Goal: Navigation & Orientation: Find specific page/section

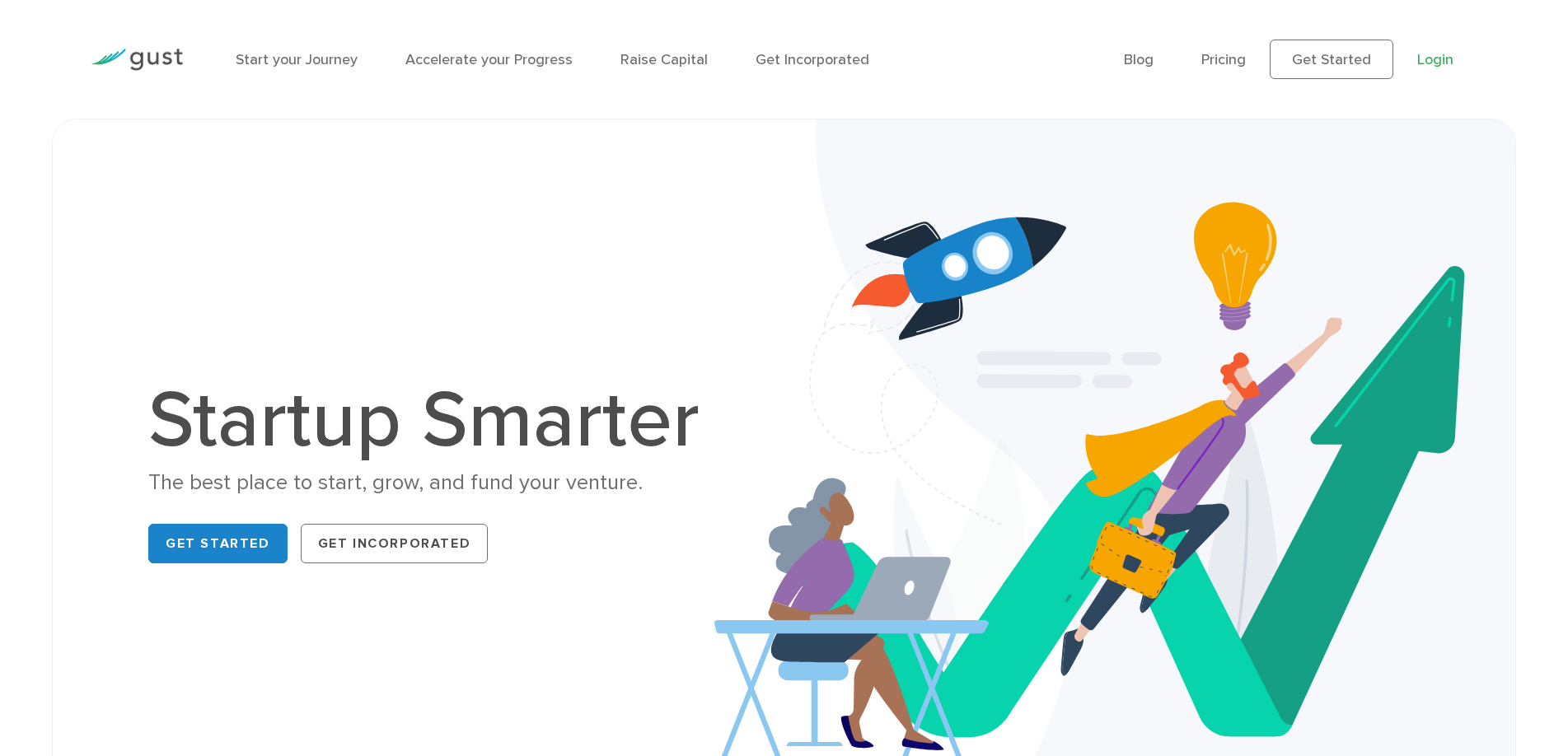
click at [1436, 52] on link "Login" at bounding box center [1435, 59] width 36 height 17
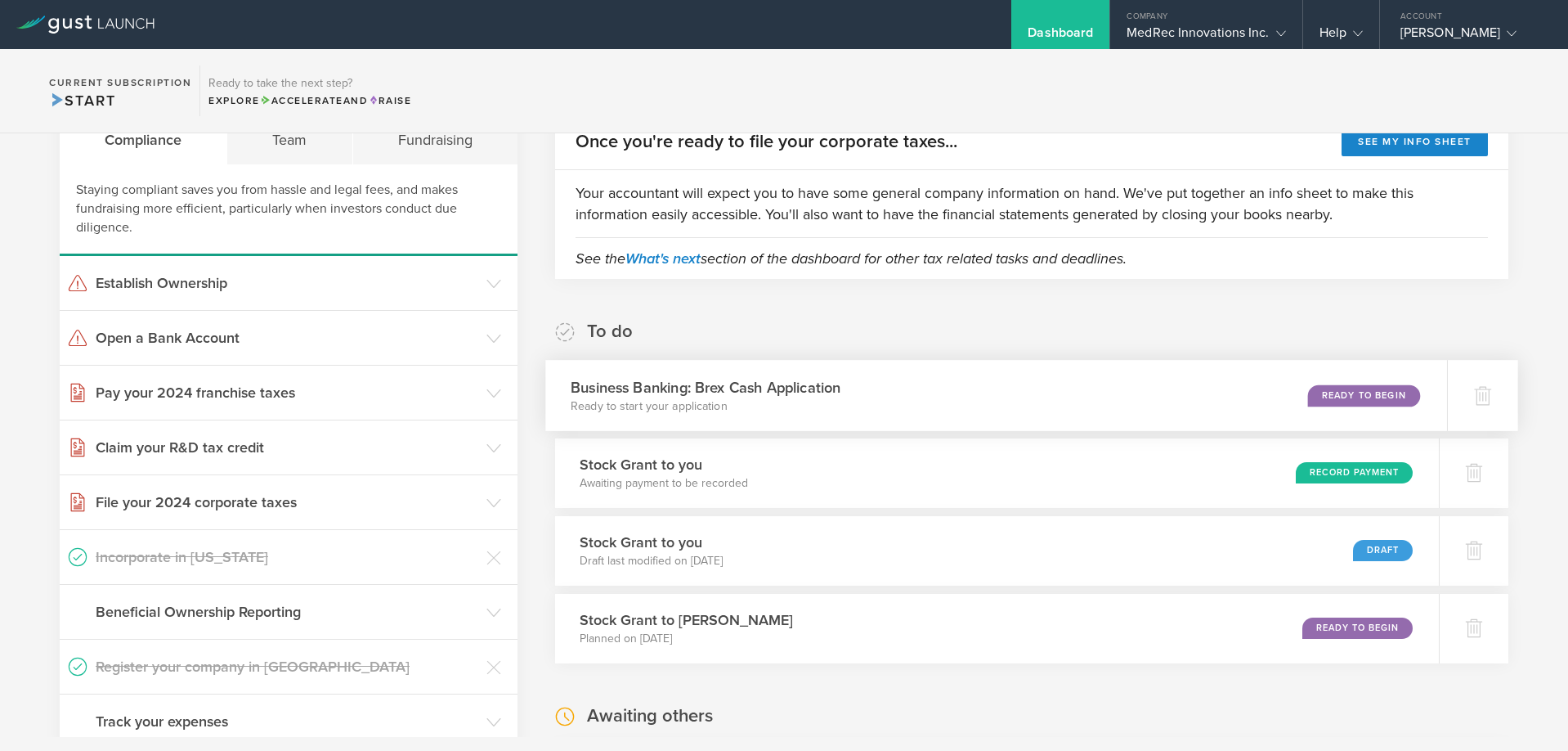
scroll to position [82, 0]
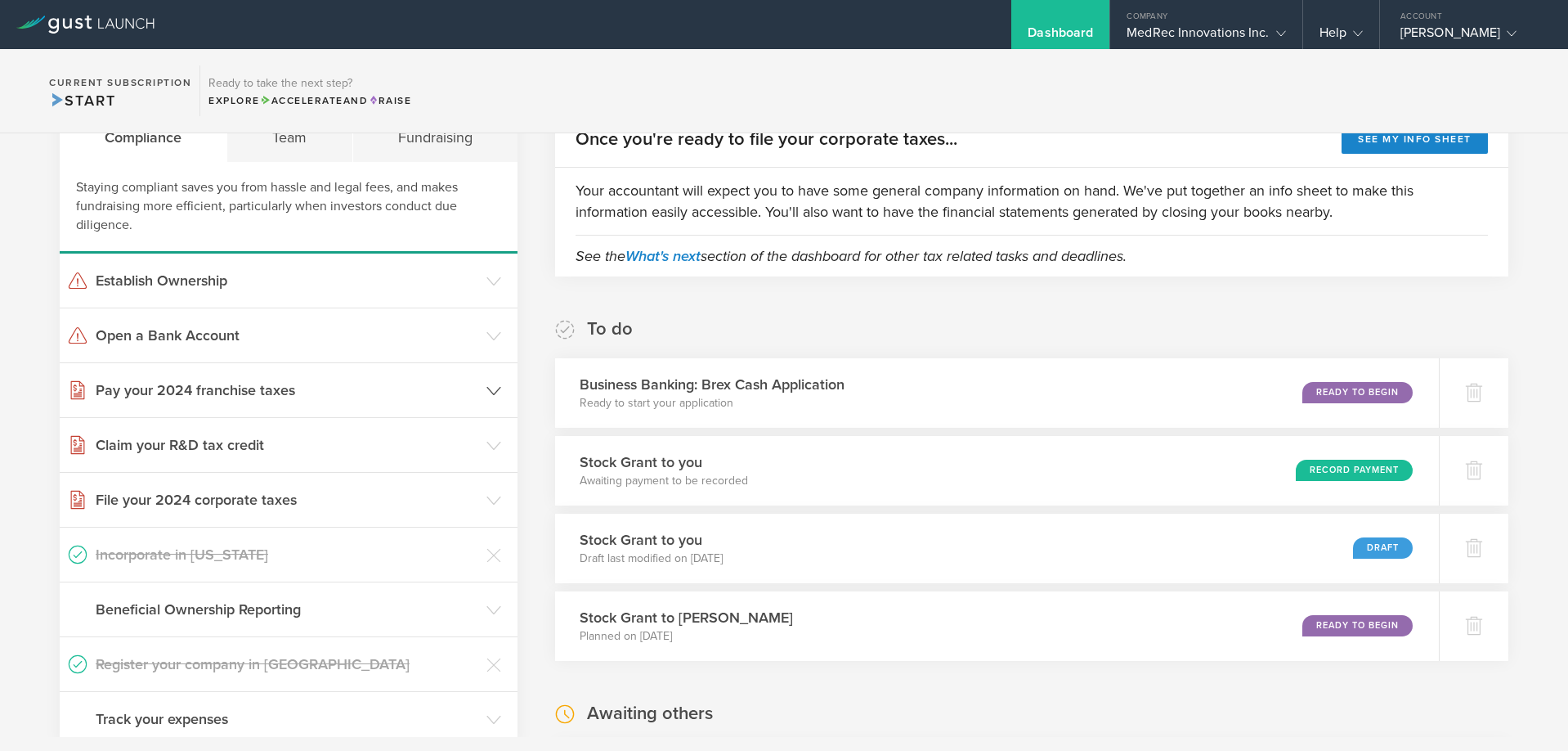
click at [309, 387] on h3 "Pay your 2024 franchise taxes" at bounding box center [287, 390] width 382 height 21
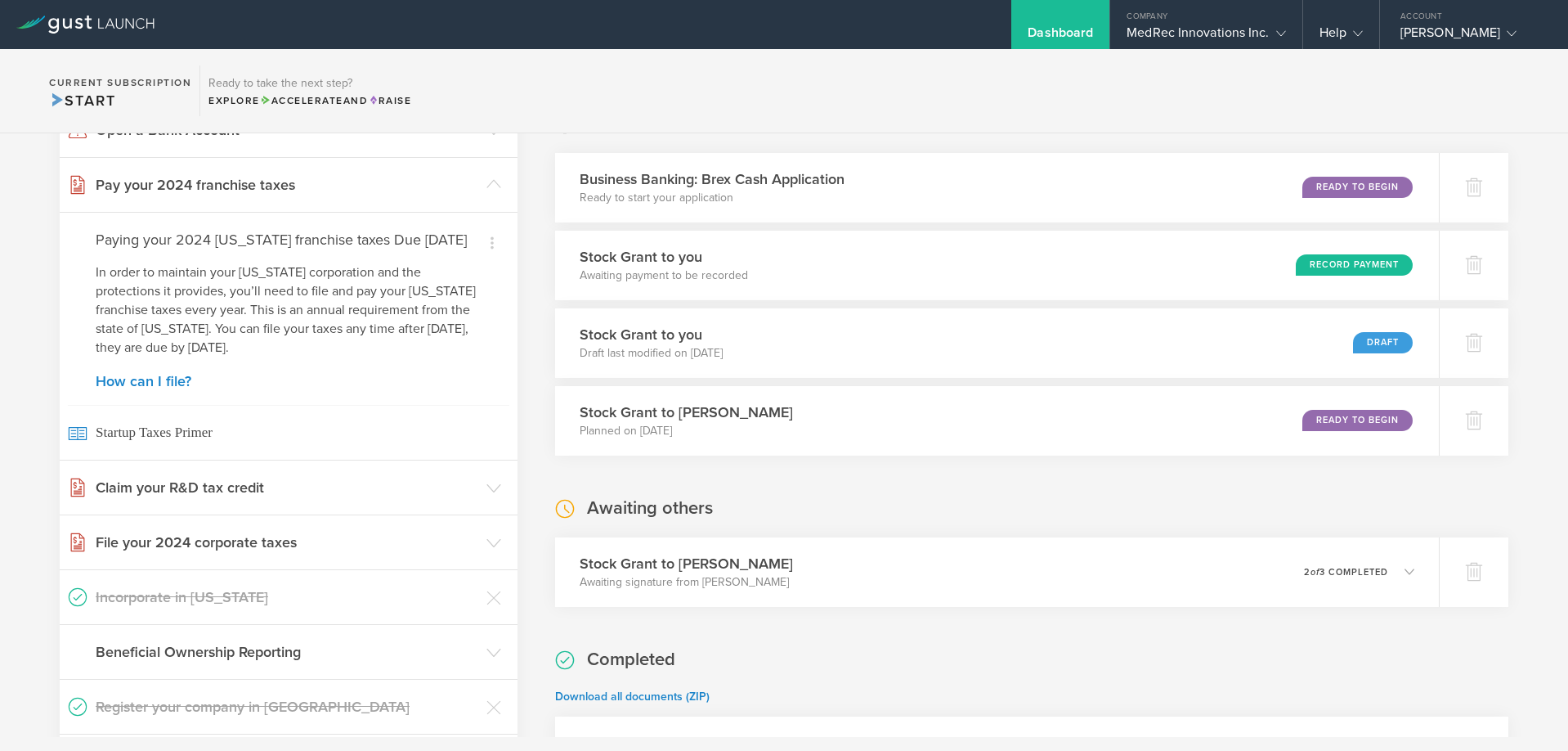
scroll to position [327, 0]
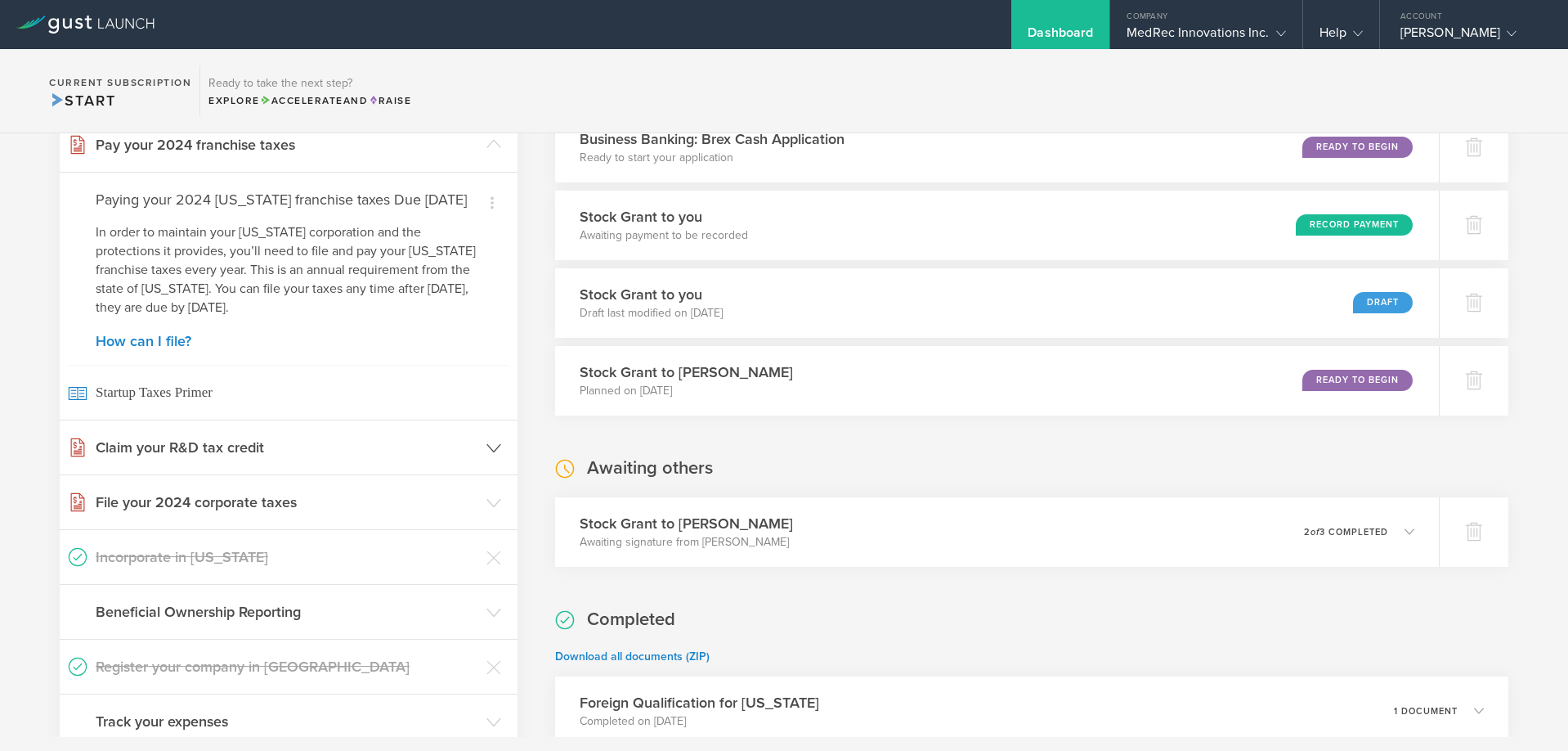
click at [331, 474] on header "Claim your R&D tax credit" at bounding box center [288, 447] width 458 height 54
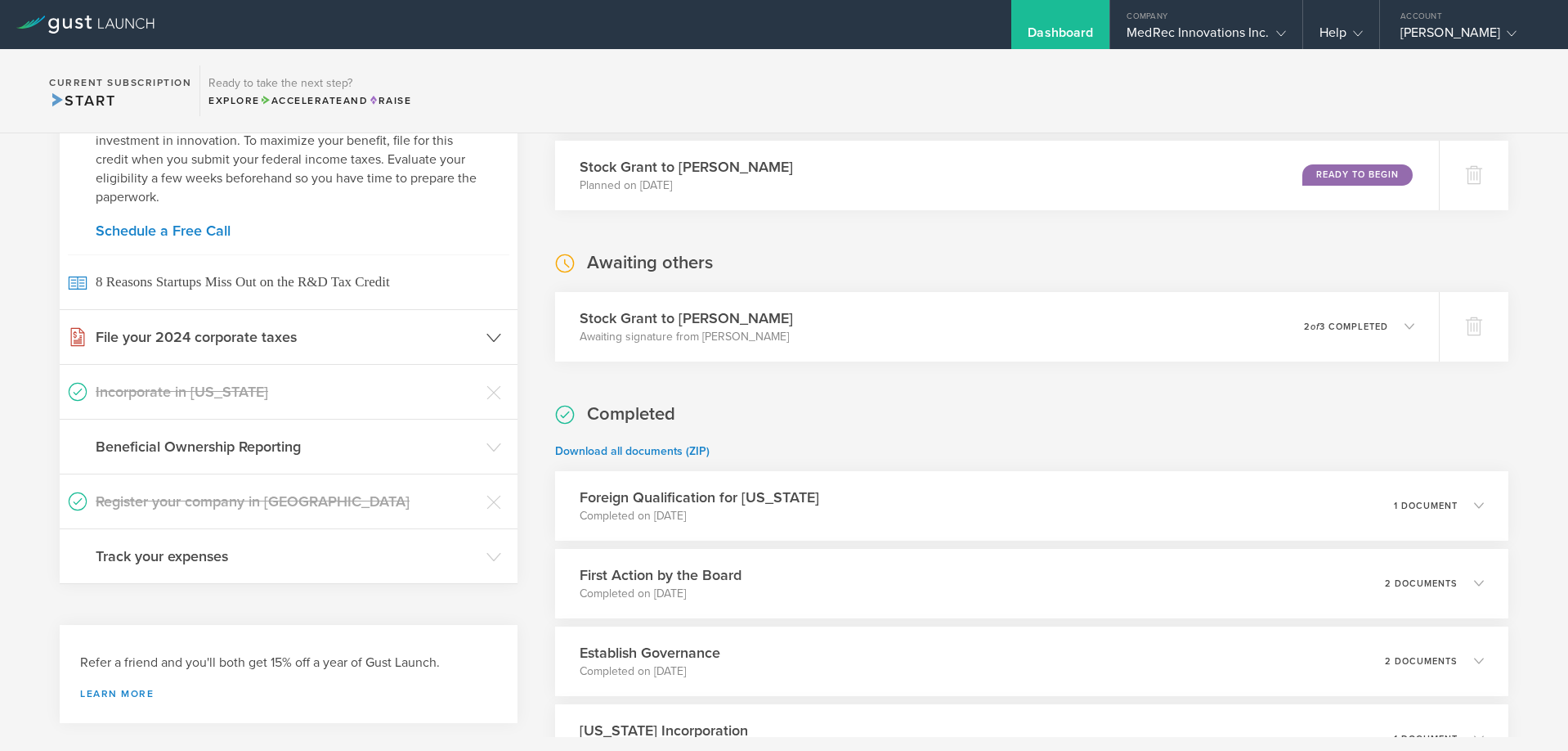
scroll to position [573, 0]
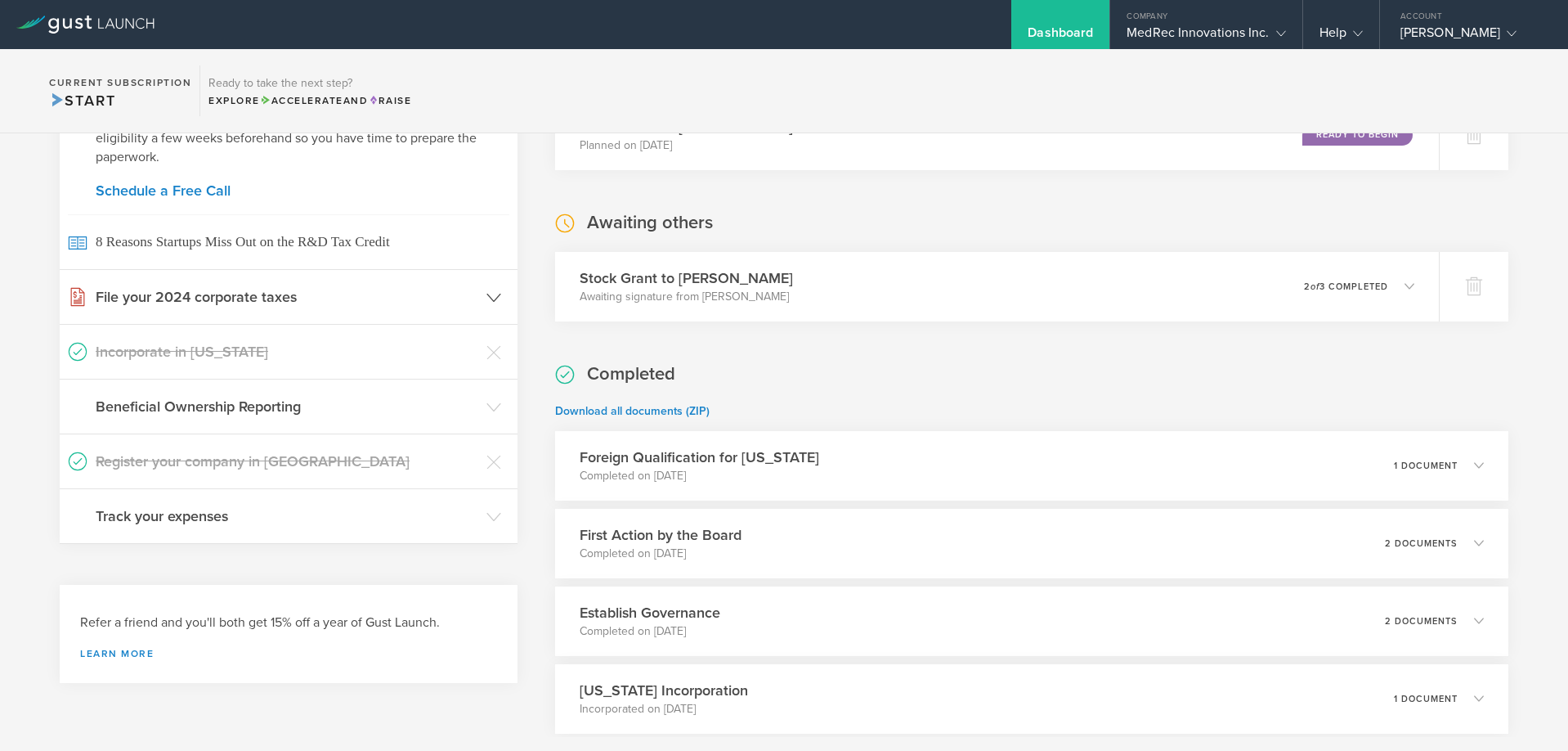
click at [341, 297] on h3 "File your 2024 corporate taxes" at bounding box center [287, 296] width 382 height 21
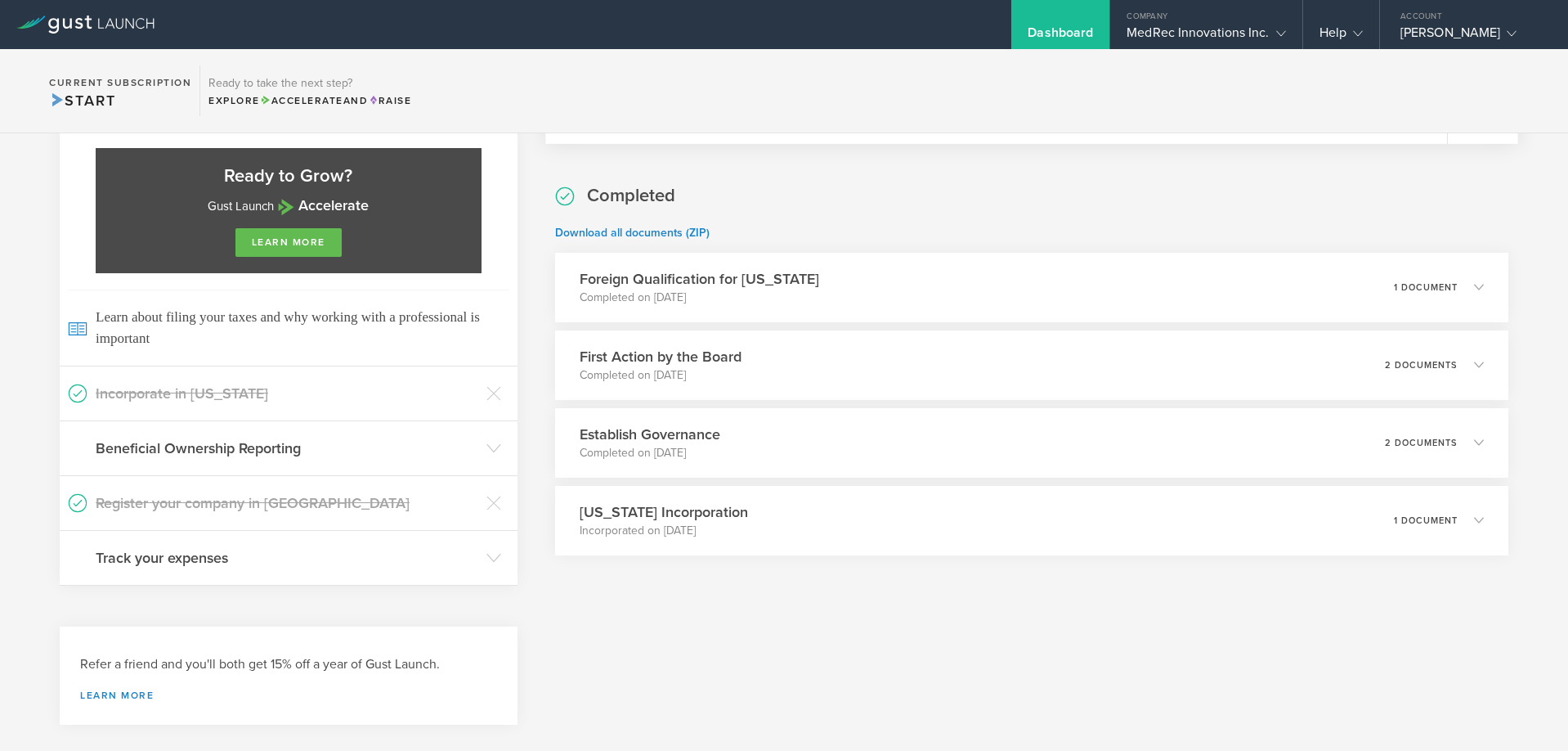
scroll to position [775, 0]
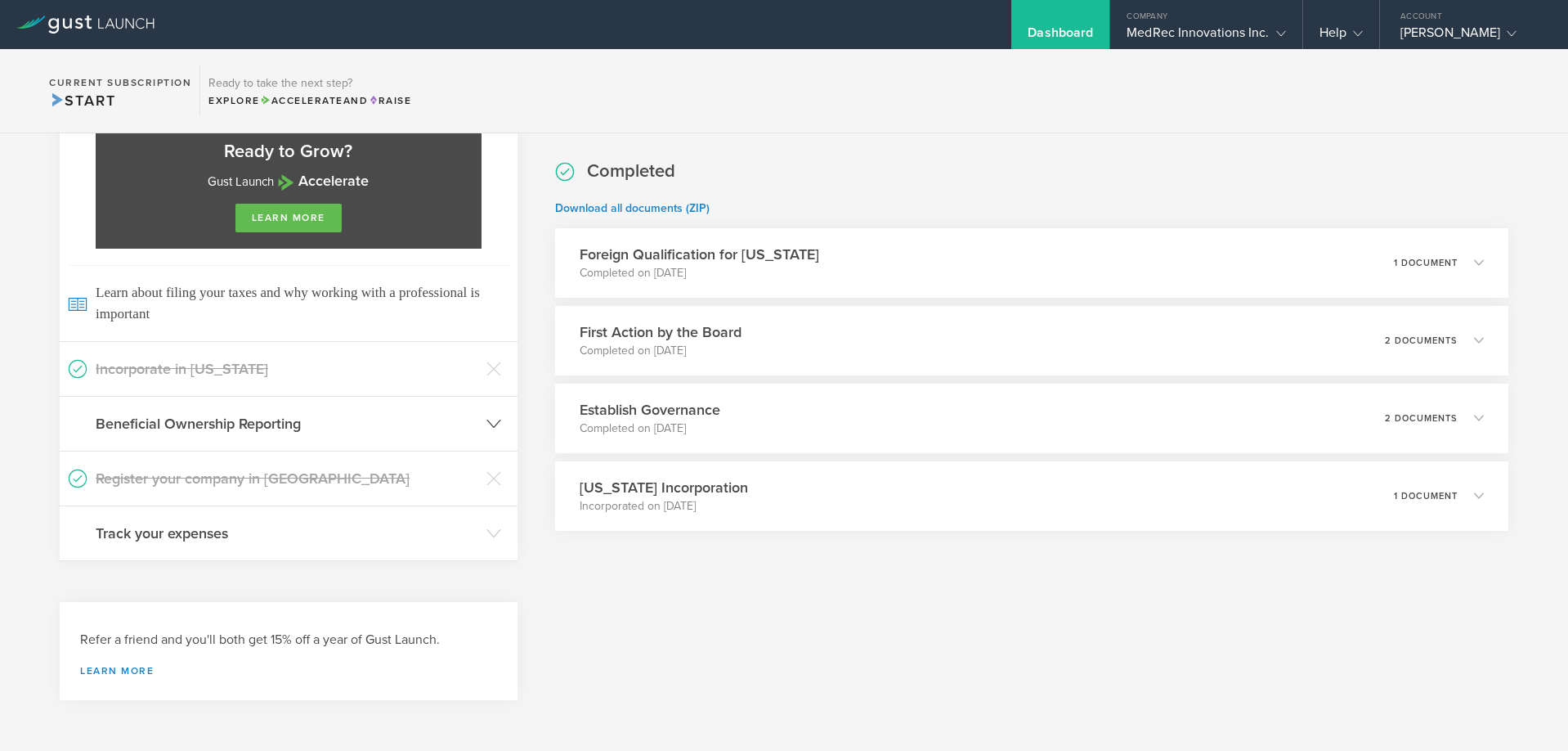
click at [175, 424] on h3 "Beneficial Ownership Reporting" at bounding box center [287, 423] width 382 height 21
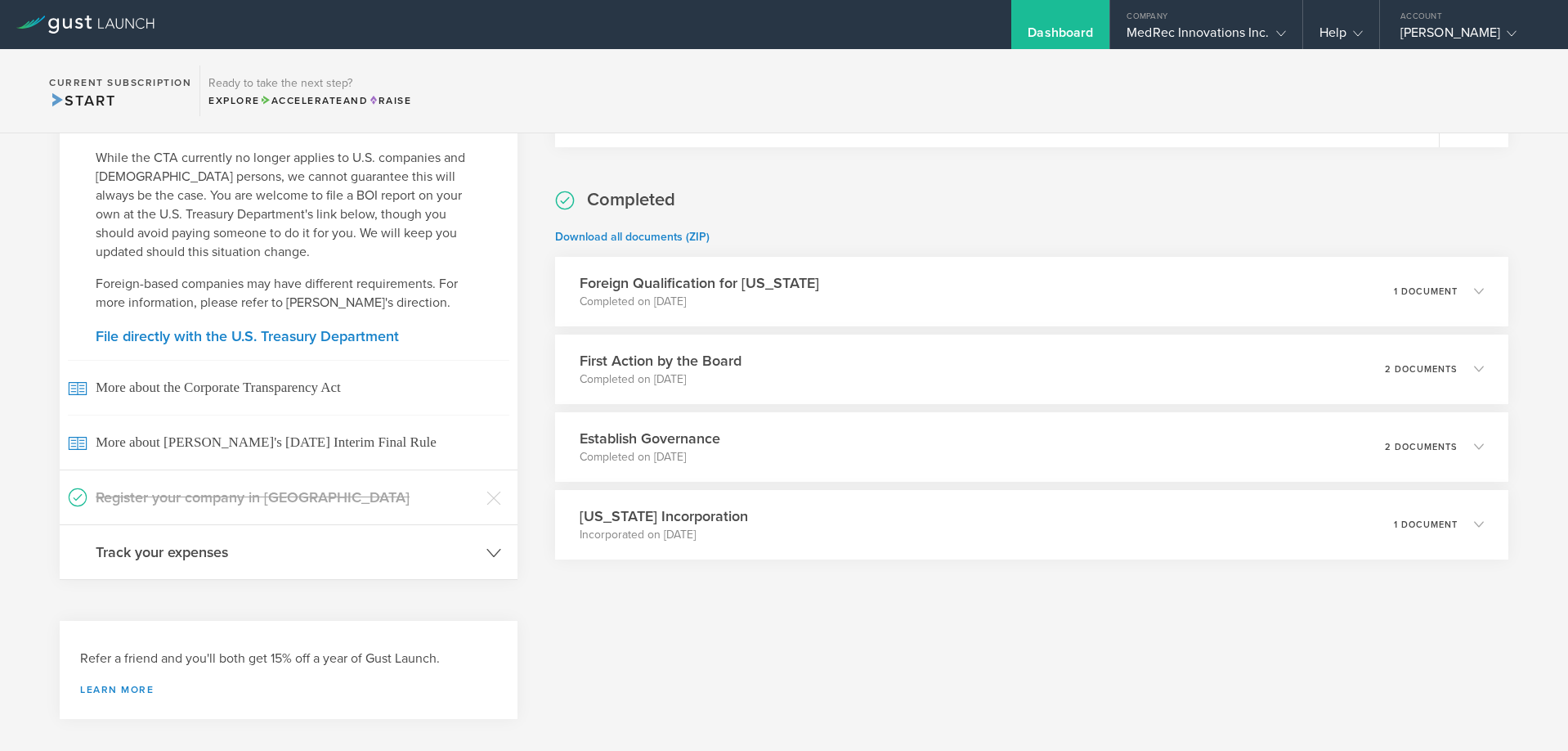
click at [279, 541] on h3 "Track your expenses" at bounding box center [287, 551] width 382 height 21
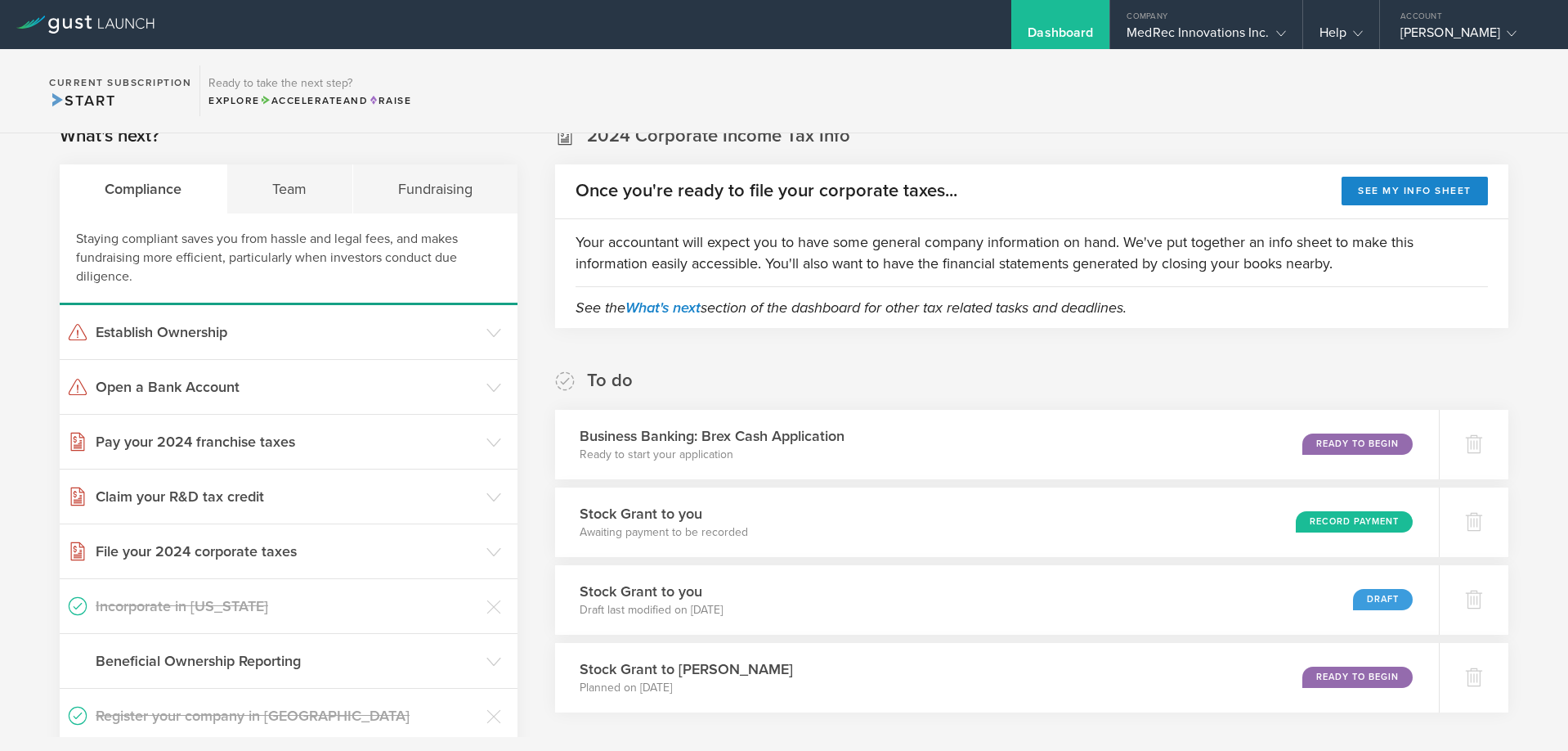
scroll to position [0, 0]
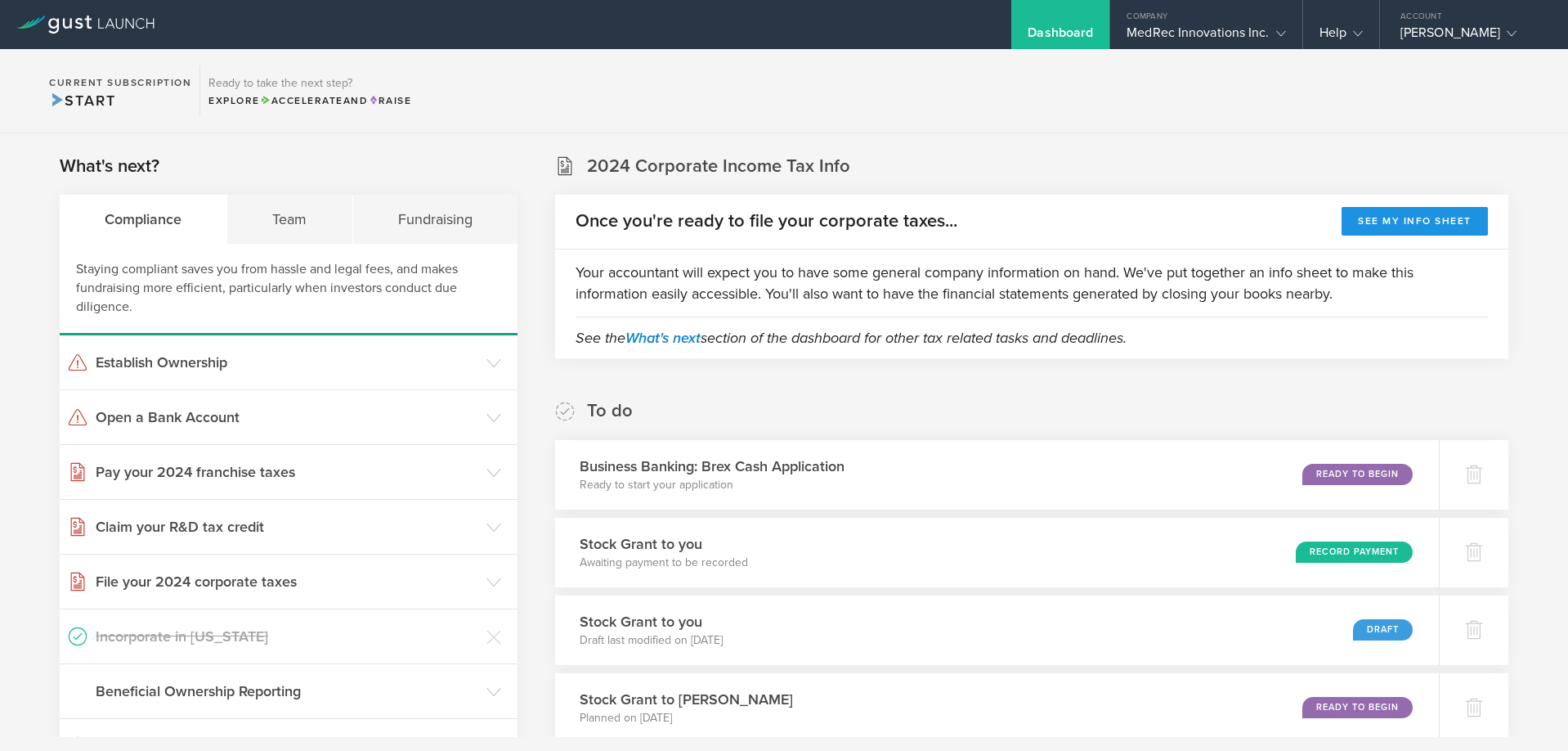
click at [1399, 225] on button "See my info sheet" at bounding box center [1415, 221] width 147 height 29
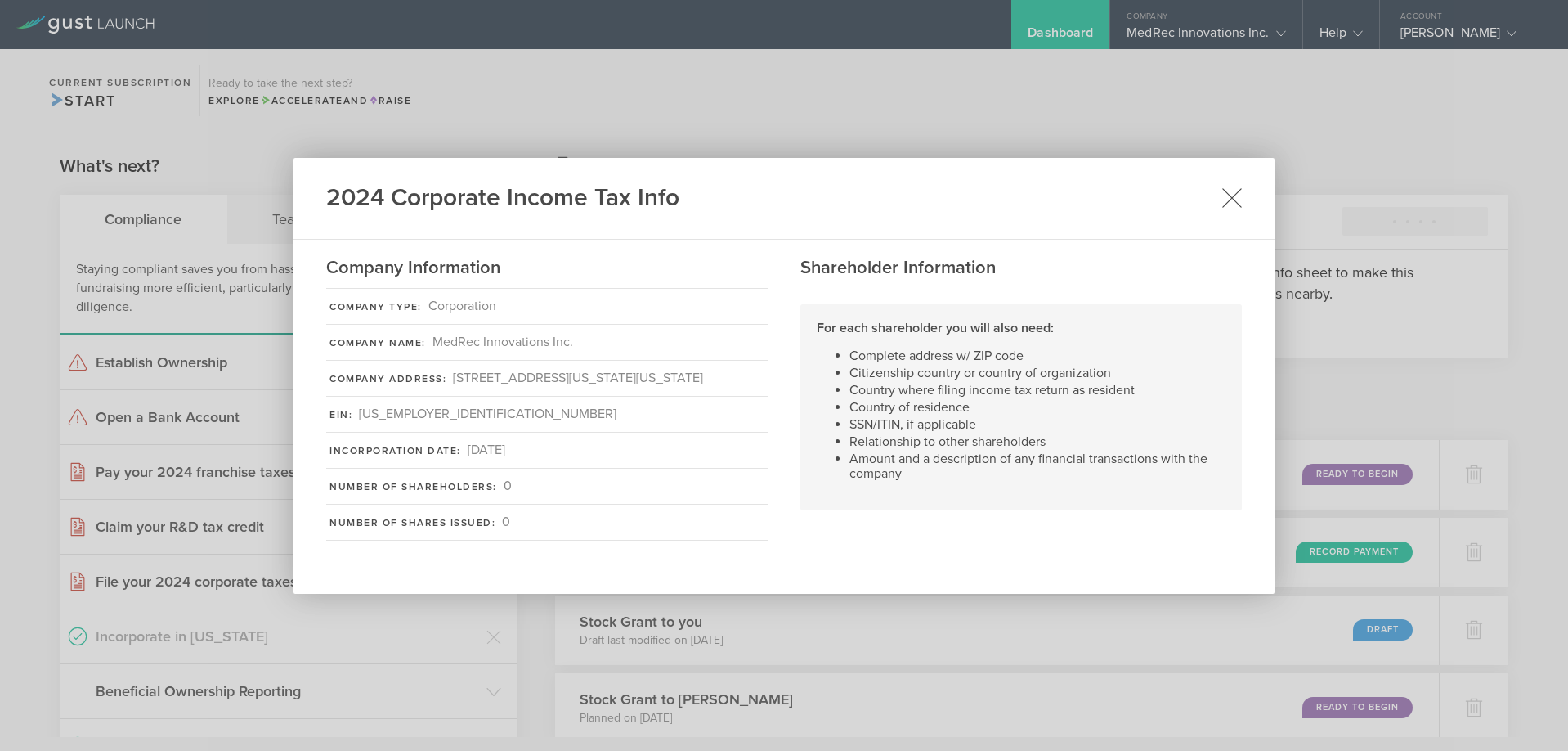
click at [1231, 187] on icon at bounding box center [1232, 197] width 20 height 20
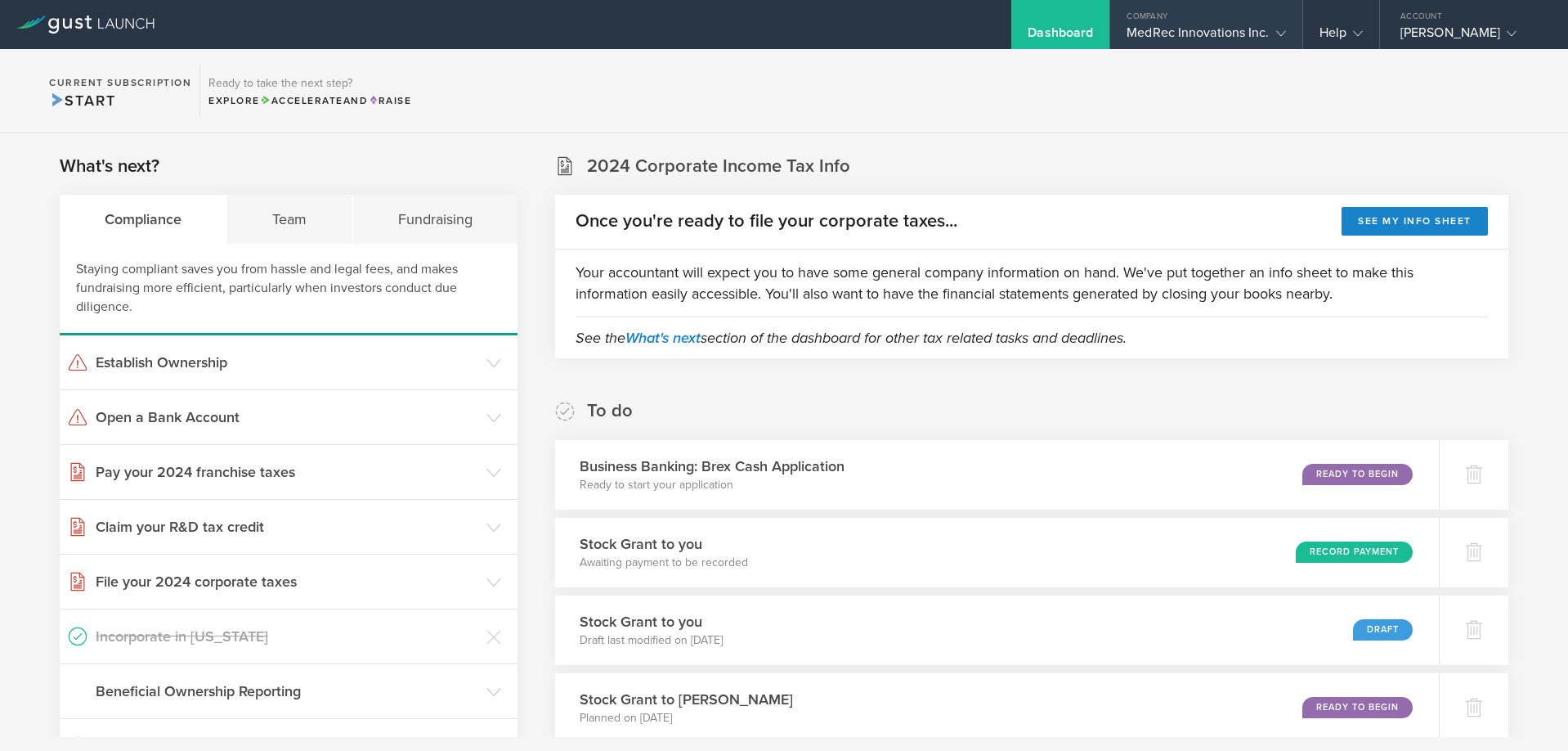
click at [1196, 27] on div "MedRec Innovations Inc." at bounding box center [1205, 37] width 159 height 25
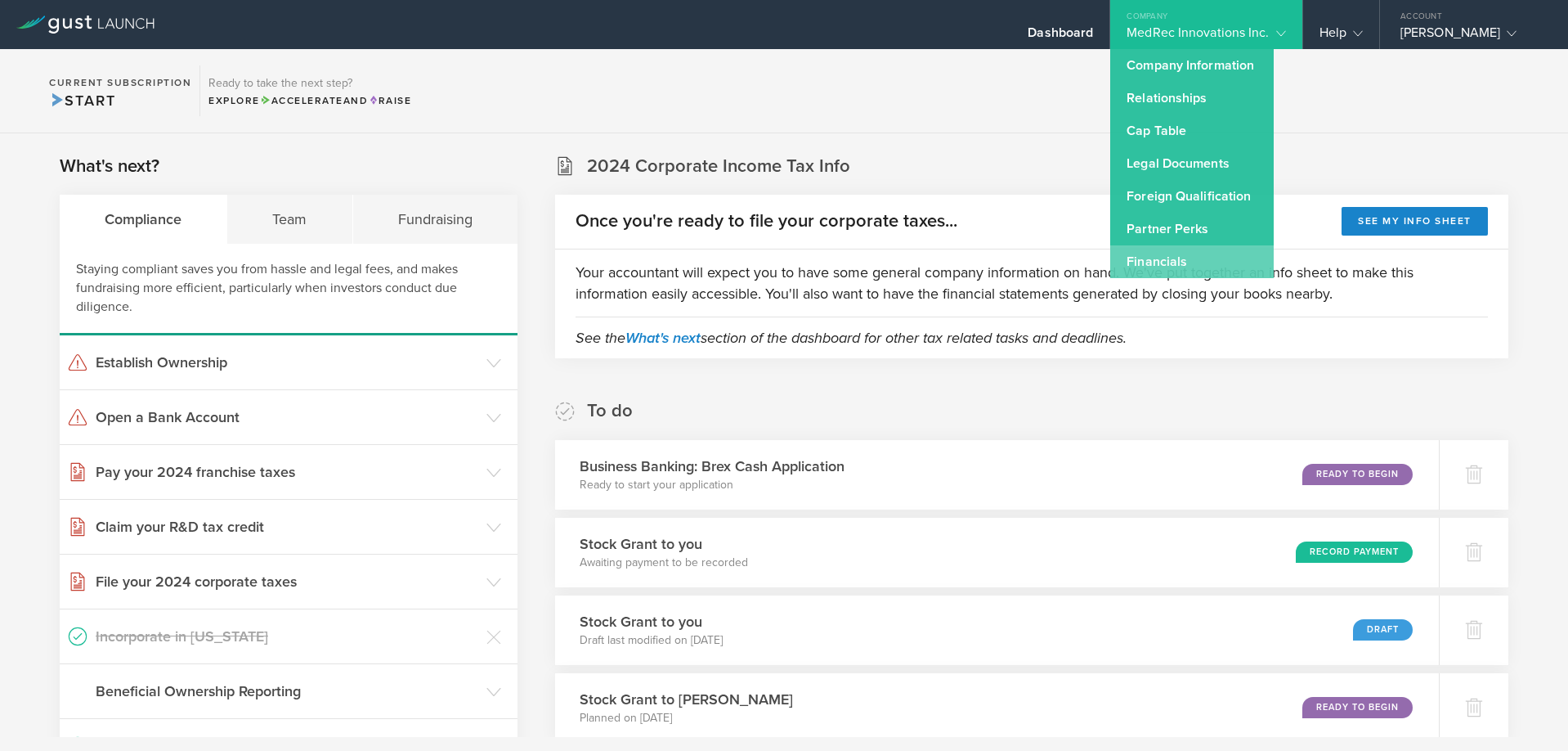
click at [1169, 265] on link "Financials" at bounding box center [1192, 261] width 164 height 32
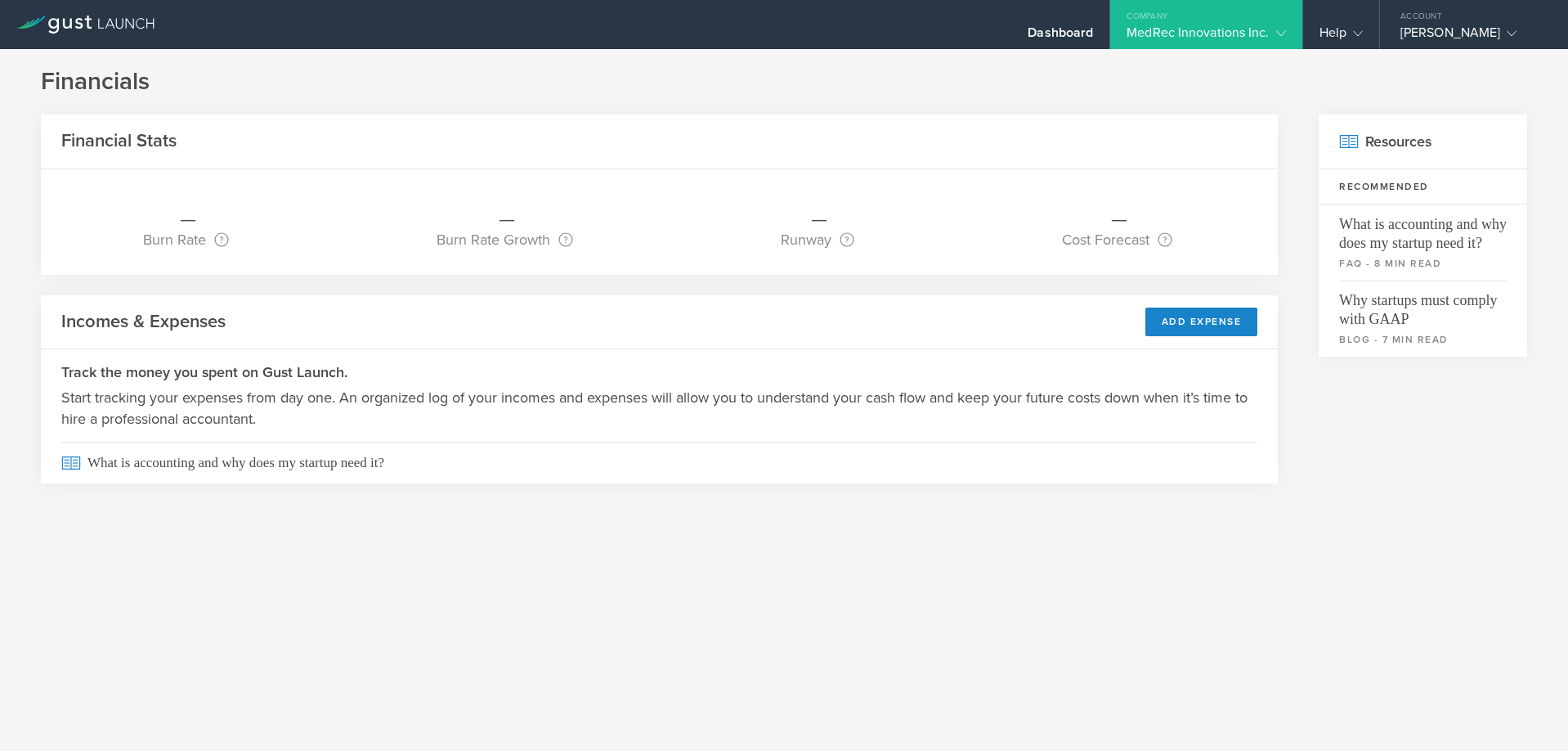
click at [1212, 28] on div "MedRec Innovations Inc." at bounding box center [1205, 37] width 159 height 25
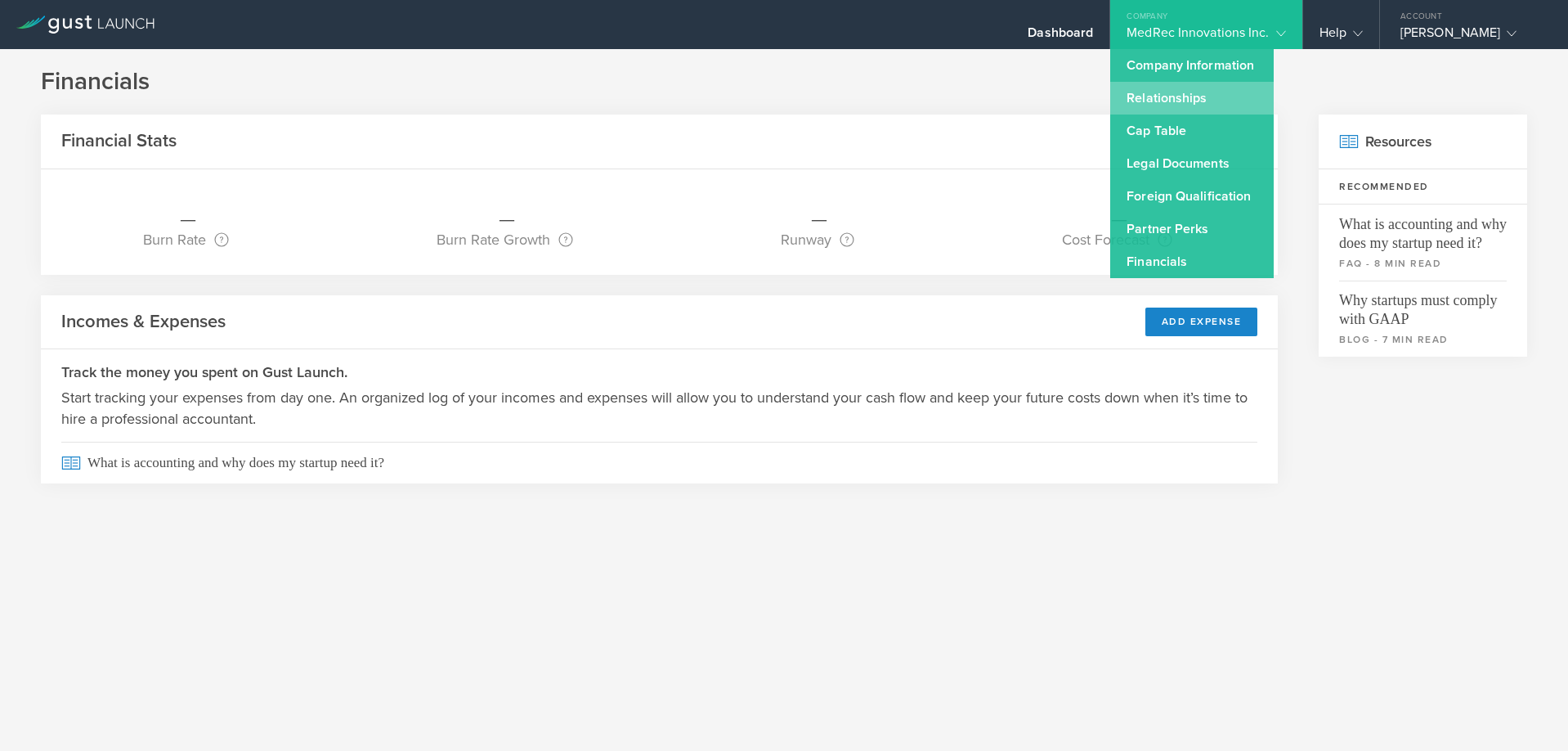
click at [1199, 98] on link "Relationships" at bounding box center [1192, 98] width 164 height 32
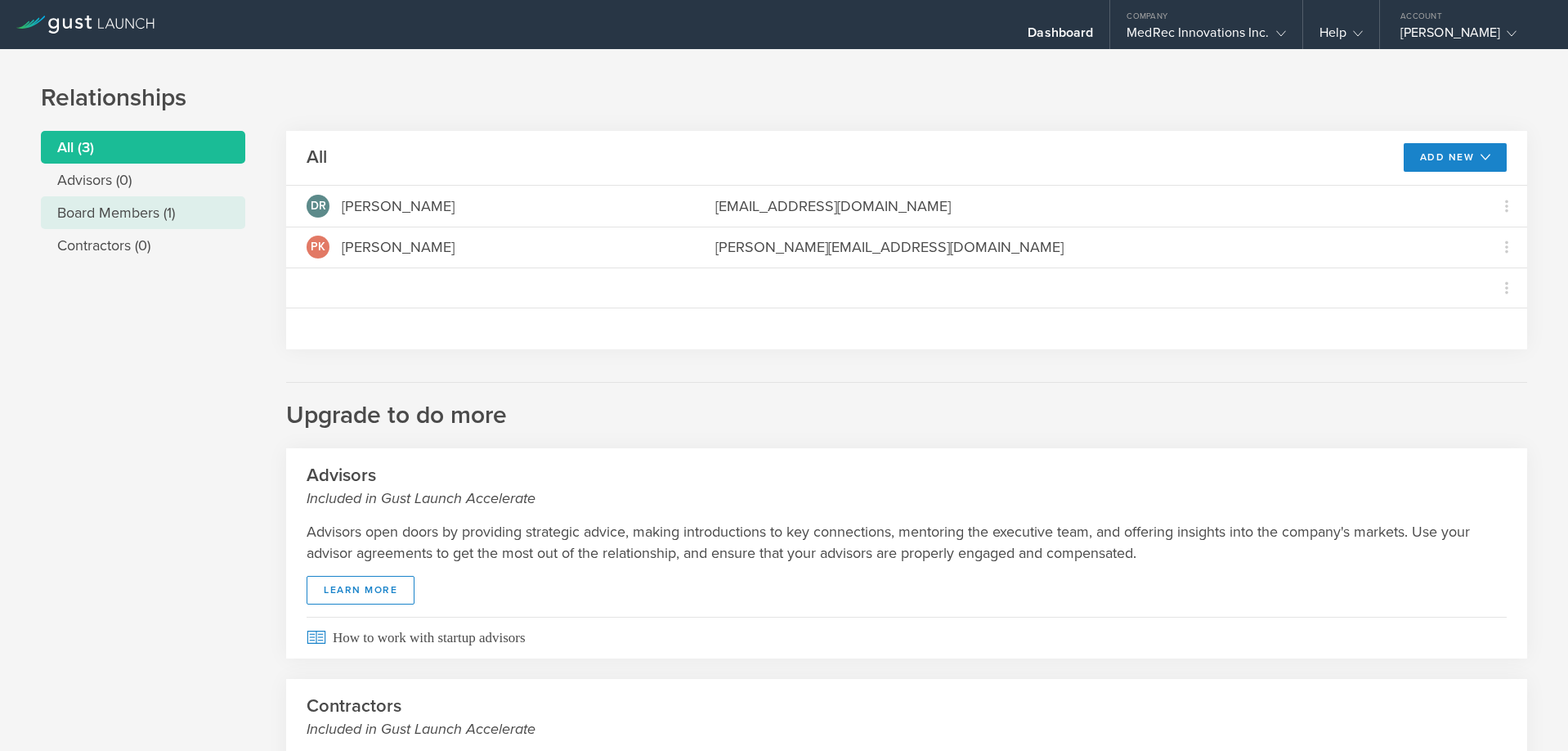
click at [136, 219] on li "Board Members (1)" at bounding box center [143, 212] width 205 height 32
